Goal: Information Seeking & Learning: Find specific fact

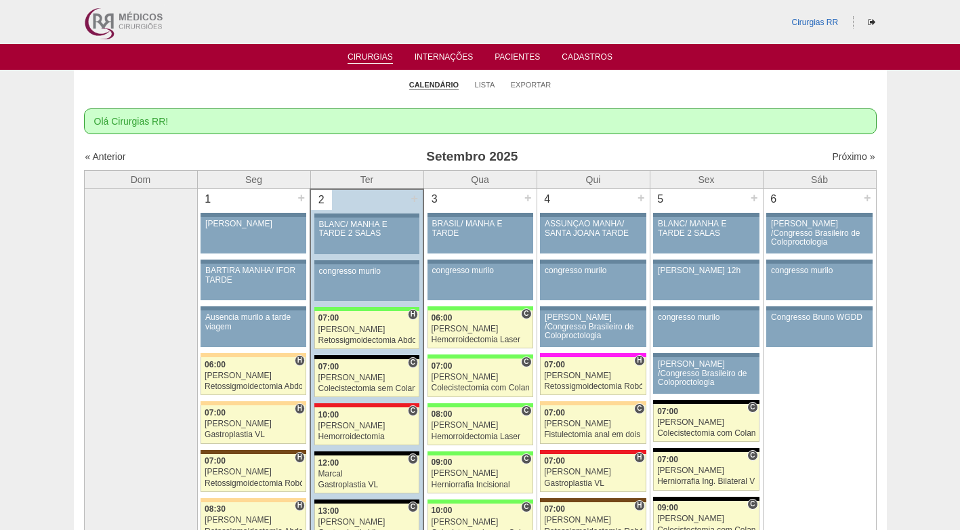
drag, startPoint x: 532, startPoint y: 146, endPoint x: 529, endPoint y: 136, distance: 11.2
click at [484, 87] on link "Lista" at bounding box center [485, 85] width 20 height 10
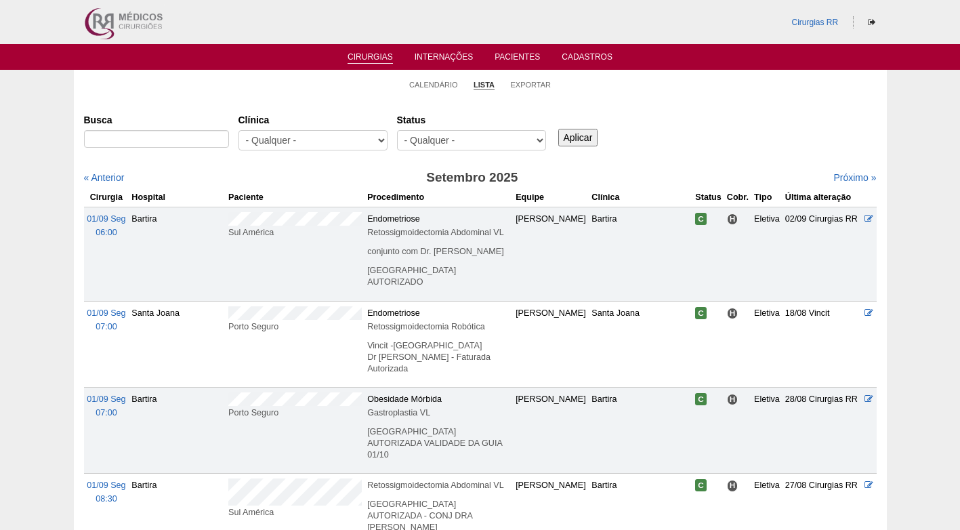
click at [615, 95] on ul "Calendário Lista Exportar" at bounding box center [480, 84] width 813 height 28
click at [189, 141] on input "Busca" at bounding box center [156, 139] width 145 height 18
click at [187, 137] on input "Busca" at bounding box center [156, 139] width 145 height 18
paste input "REBECCA DE OLIVEIRA CARDOSO"
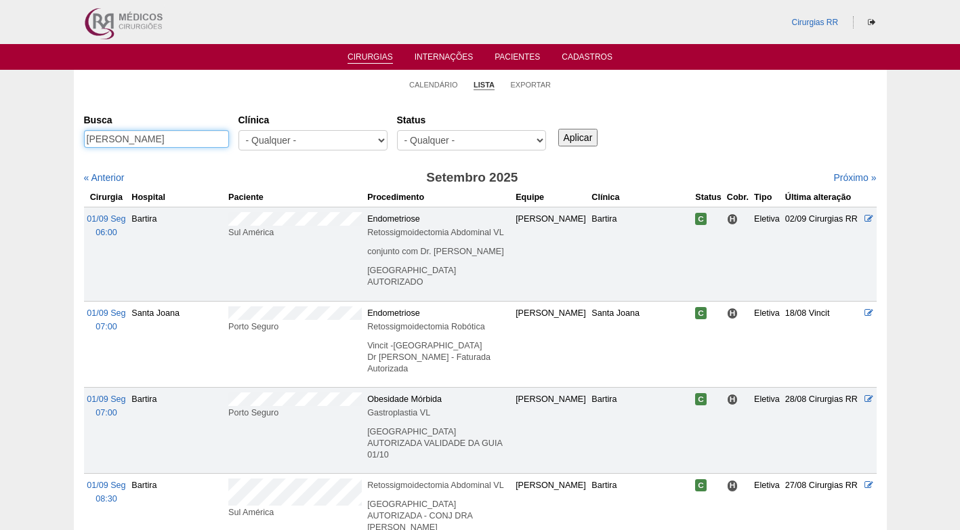
type input "REBECCA DE OLIVEIRA CARDOSO"
click at [573, 133] on input "Aplicar" at bounding box center [578, 138] width 40 height 18
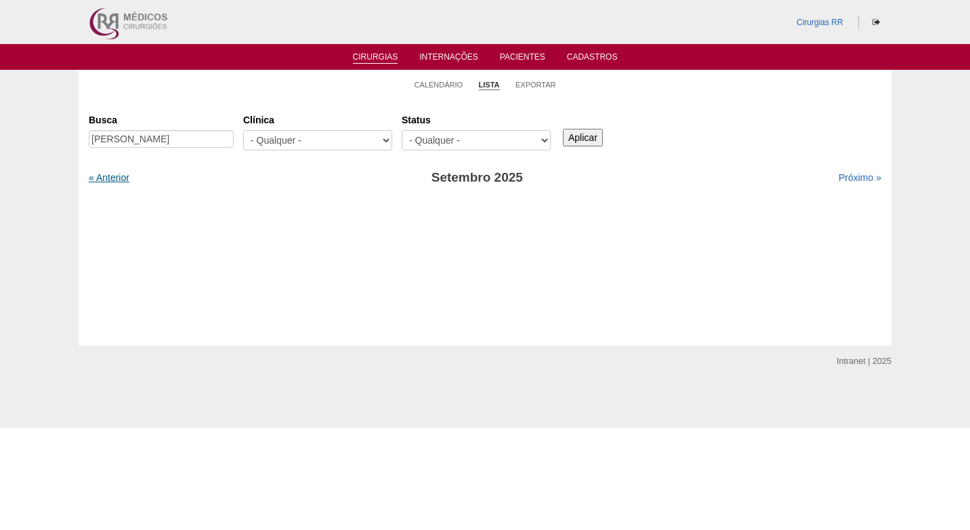
click at [106, 173] on link "« Anterior" at bounding box center [109, 177] width 41 height 11
click at [111, 174] on link "« Anterior" at bounding box center [109, 177] width 41 height 11
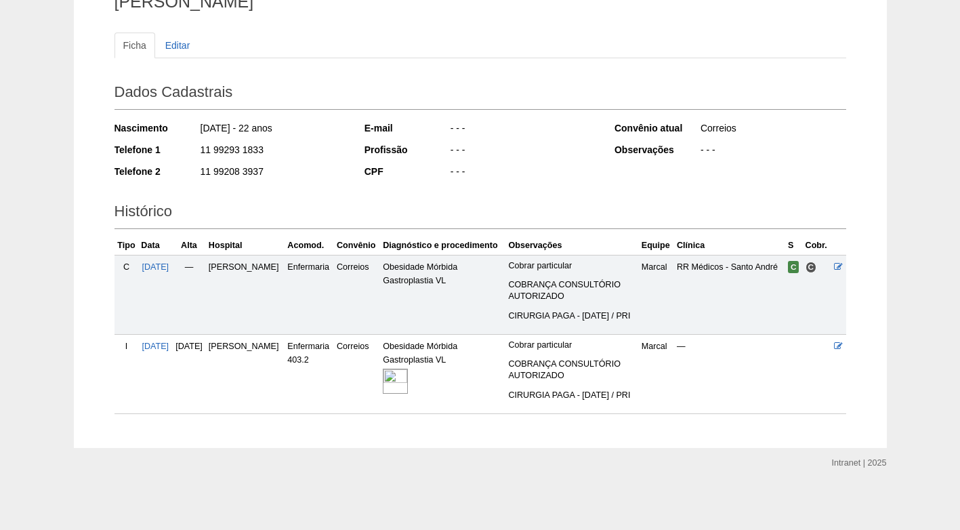
scroll to position [160, 0]
click at [410, 377] on link at bounding box center [396, 381] width 27 height 9
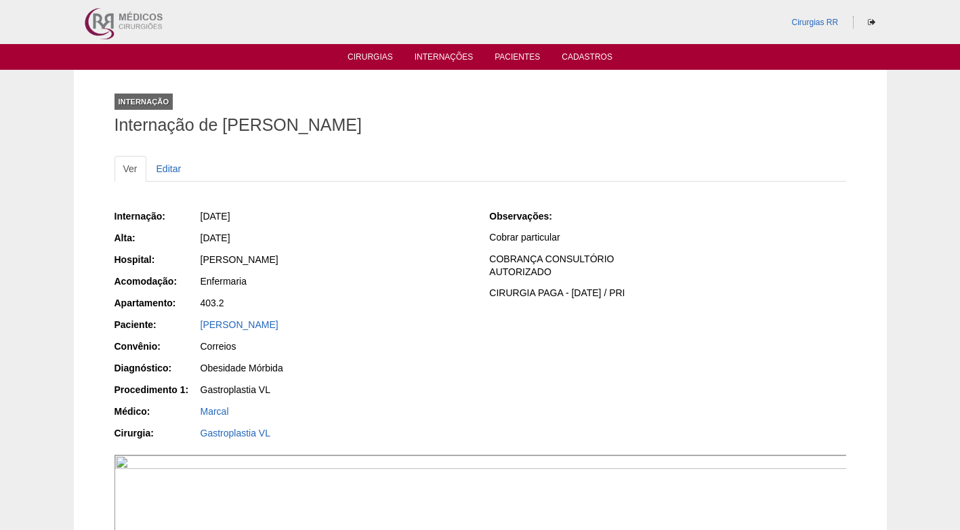
drag, startPoint x: 416, startPoint y: 253, endPoint x: 389, endPoint y: 252, distance: 27.1
click at [416, 253] on div "[PERSON_NAME]" at bounding box center [336, 260] width 270 height 14
drag, startPoint x: 339, startPoint y: 323, endPoint x: 193, endPoint y: 323, distance: 145.7
click at [193, 323] on div "Paciente: [PERSON_NAME]" at bounding box center [293, 326] width 356 height 17
copy div "Paciente: [PERSON_NAME]"
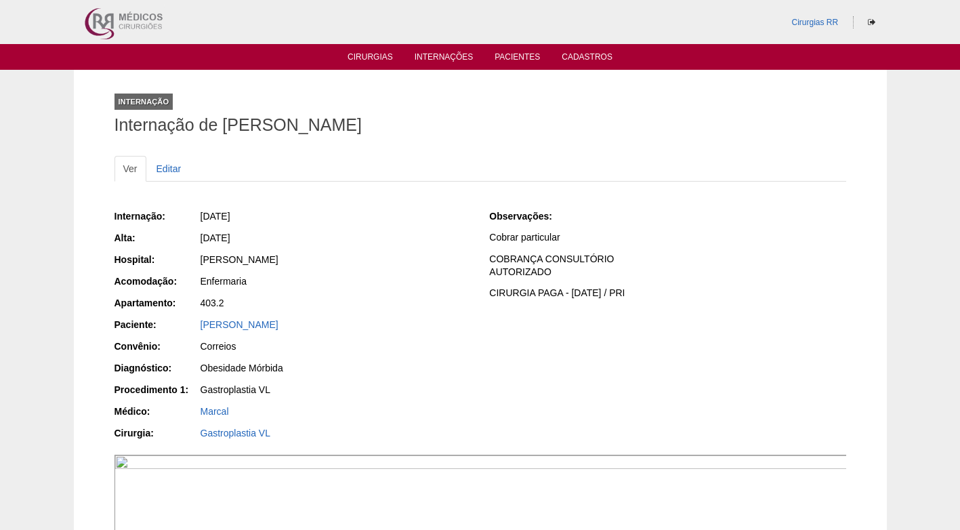
click at [342, 296] on div "403.2" at bounding box center [336, 303] width 270 height 14
